Goal: Communication & Community: Share content

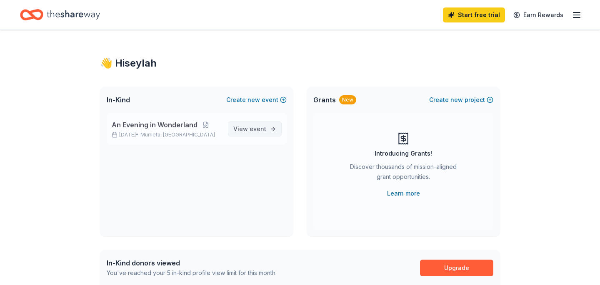
click at [270, 122] on link "View event" at bounding box center [255, 129] width 54 height 15
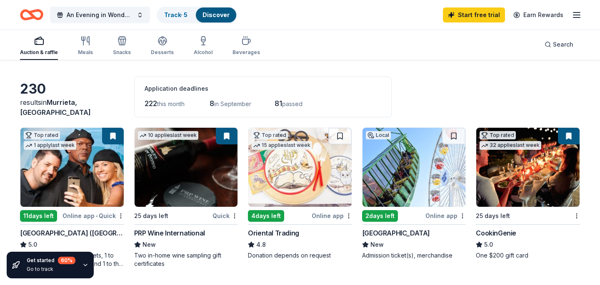
scroll to position [27, 0]
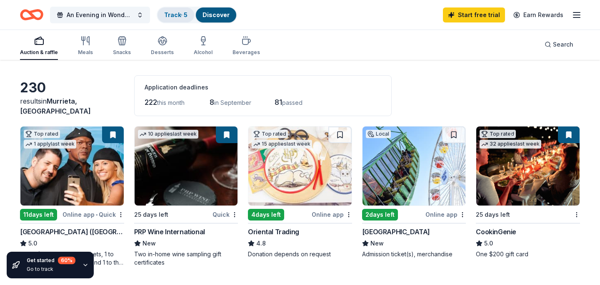
click at [185, 11] on link "Track · 5" at bounding box center [175, 14] width 23 height 7
click at [180, 15] on link "Track · 5" at bounding box center [175, 14] width 23 height 7
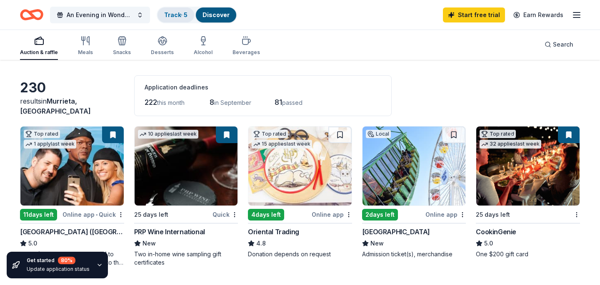
click at [180, 15] on link "Track · 5" at bounding box center [175, 14] width 23 height 7
click at [212, 13] on link "Discover" at bounding box center [215, 14] width 27 height 7
click at [171, 15] on link "Track · 5" at bounding box center [175, 14] width 23 height 7
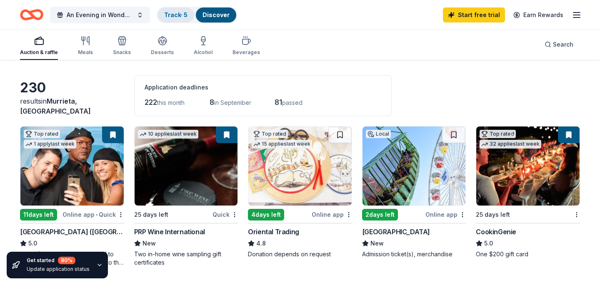
click at [171, 15] on link "Track · 5" at bounding box center [175, 14] width 23 height 7
click at [577, 17] on icon "button" at bounding box center [576, 15] width 10 height 10
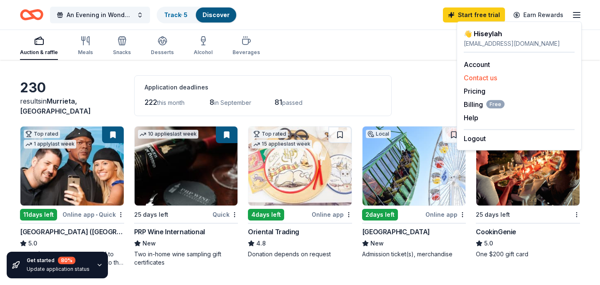
click at [484, 74] on button "Contact us" at bounding box center [479, 78] width 33 height 10
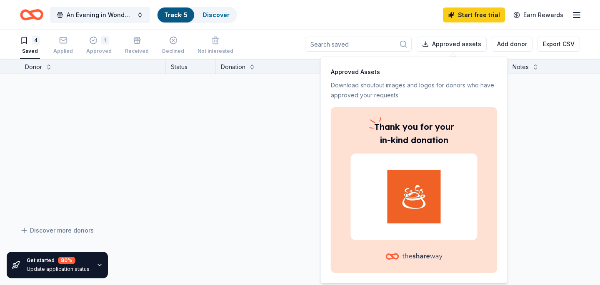
scroll to position [0, 0]
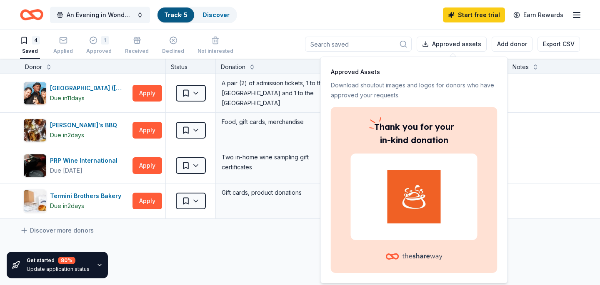
click at [523, 63] on div "Notes" at bounding box center [520, 67] width 16 height 10
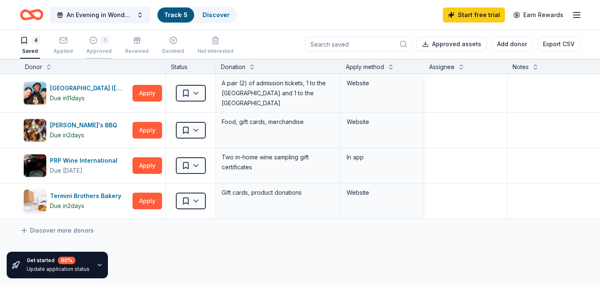
click at [101, 43] on div "1" at bounding box center [105, 40] width 8 height 8
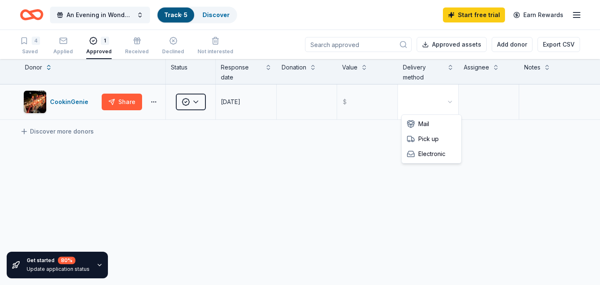
click at [454, 104] on html "An Evening in Wonderland Track · 5 Discover Start free trial Earn Rewards 4 Sav…" at bounding box center [300, 142] width 600 height 285
click at [489, 106] on html "An Evening in Wonderland Track · 5 Discover Start free trial Earn Rewards 4 Sav…" at bounding box center [300, 142] width 600 height 285
click at [486, 103] on textarea at bounding box center [488, 101] width 59 height 33
click at [543, 100] on textarea at bounding box center [549, 101] width 59 height 33
click at [372, 100] on input "text" at bounding box center [367, 101] width 59 height 33
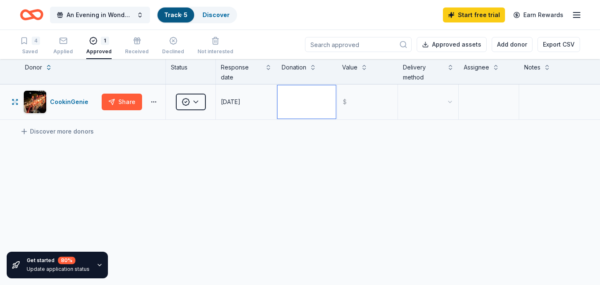
click at [308, 96] on textarea at bounding box center [306, 101] width 59 height 33
click at [194, 97] on html "An Evening in Wonderland Track · 5 Discover Start free trial Earn Rewards 4 Sav…" at bounding box center [300, 142] width 600 height 285
click at [152, 99] on html "An Evening in Wonderland Track · 5 Discover Start free trial Earn Rewards 4 Sav…" at bounding box center [300, 142] width 600 height 285
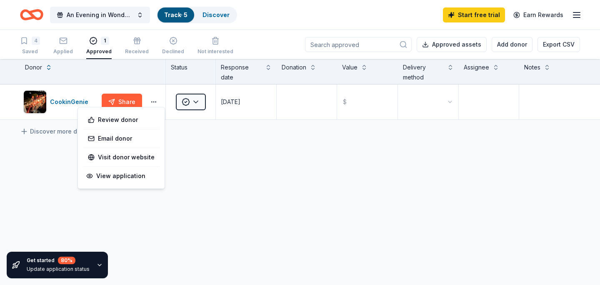
click at [70, 101] on html "An Evening in Wonderland Track · 5 Discover Start free trial Earn Rewards 4 Sav…" at bounding box center [300, 142] width 600 height 285
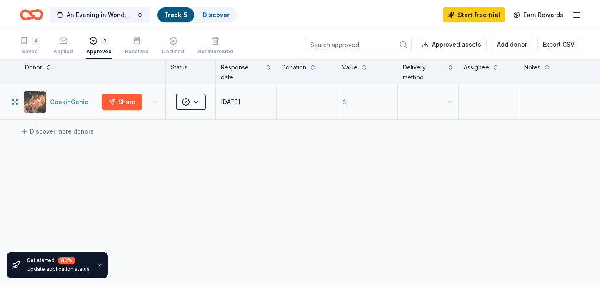
click at [70, 102] on div "CookinGenie" at bounding box center [71, 102] width 42 height 10
click at [148, 104] on html "An Evening in Wonderland Track · 5 Discover Start free trial Earn Rewards 4 Sav…" at bounding box center [300, 142] width 600 height 285
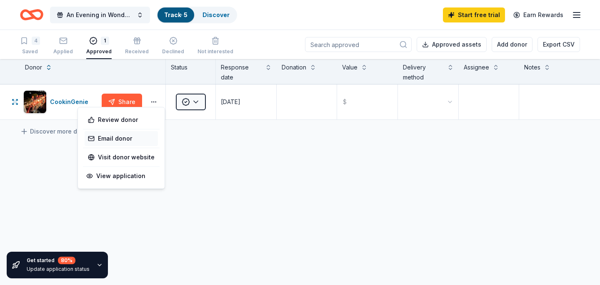
click at [127, 137] on link "Email donor" at bounding box center [121, 139] width 67 height 10
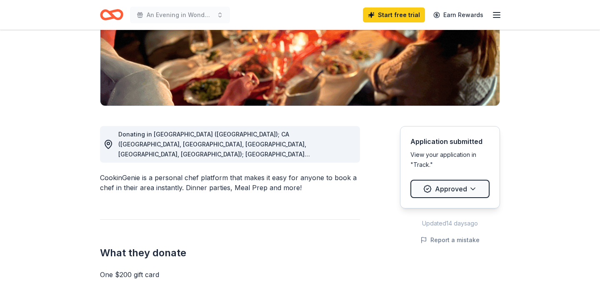
scroll to position [150, 0]
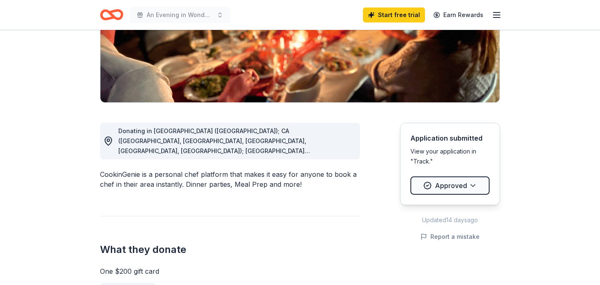
click at [492, 16] on icon "button" at bounding box center [496, 15] width 10 height 10
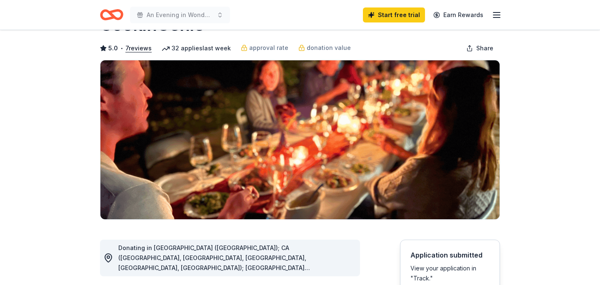
scroll to position [10, 0]
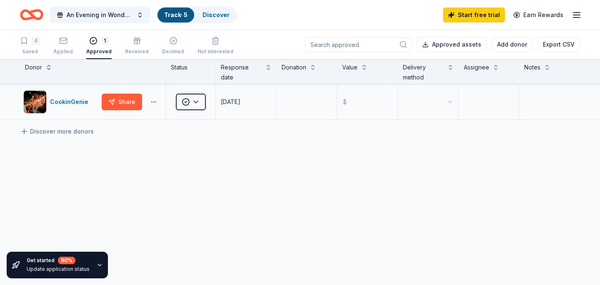
click at [154, 102] on html "An Evening in Wonderland Track · 5 Discover Start free trial Earn Rewards 4 Sav…" at bounding box center [300, 142] width 600 height 285
click at [152, 98] on div "Share" at bounding box center [132, 102] width 60 height 17
click at [153, 102] on html "An Evening in Wonderland Track · 5 Discover Start free trial Earn Rewards 4 Sav…" at bounding box center [300, 142] width 600 height 285
click at [137, 136] on link "Email donor" at bounding box center [121, 139] width 67 height 10
